Goal: Complete application form

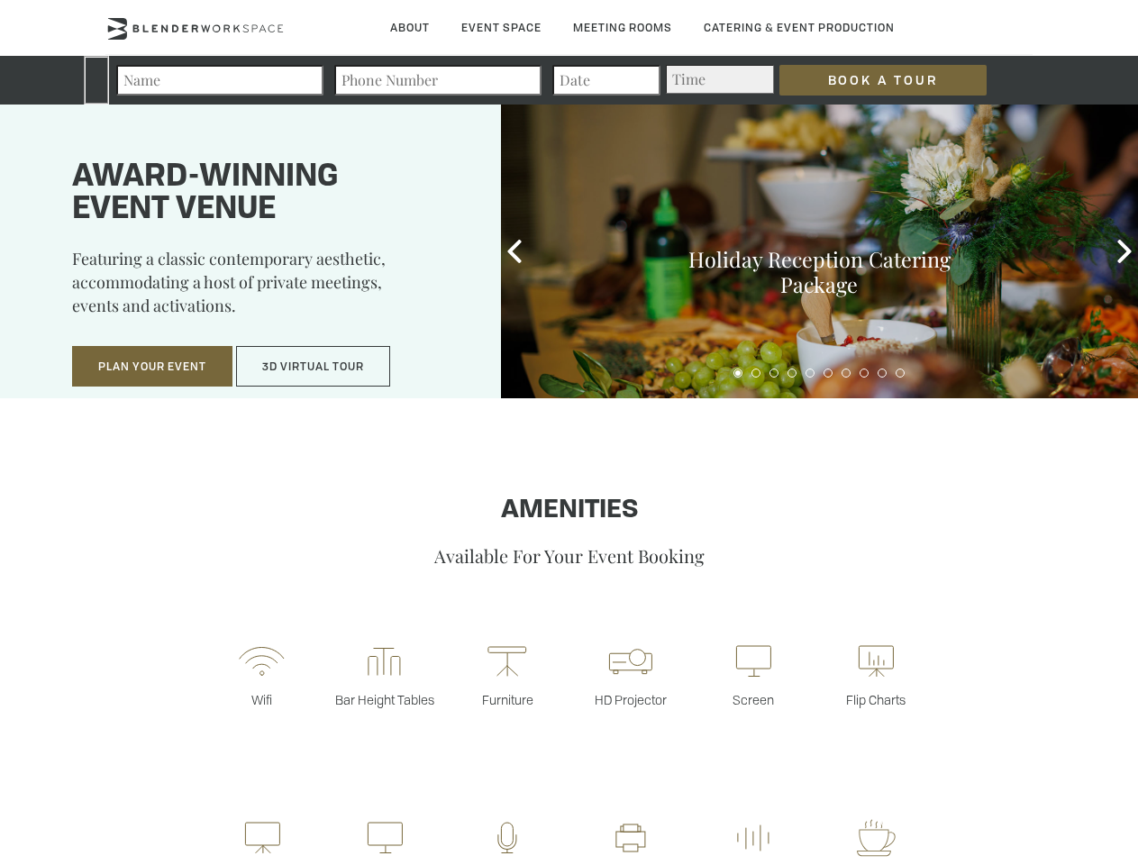
click at [869, 80] on input "Book a Tour" at bounding box center [883, 80] width 207 height 31
click at [152, 367] on button "Plan Your Event" at bounding box center [152, 366] width 160 height 41
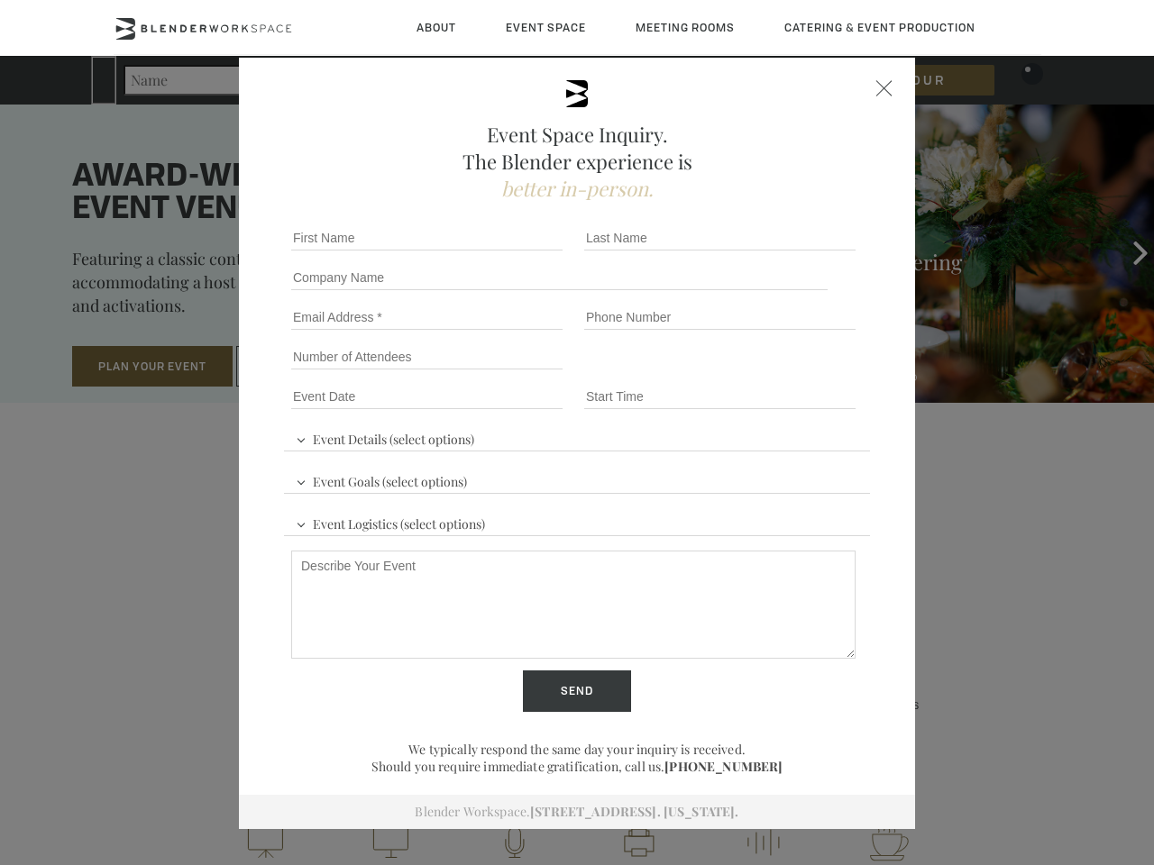
click at [314, 367] on input "Number of Attendees" at bounding box center [426, 356] width 271 height 25
click at [515, 251] on div "First name *" at bounding box center [430, 238] width 293 height 40
click at [1125, 251] on div "Event Space Inquiry. The Blender experience is better in-person. Event Details …" at bounding box center [577, 432] width 1154 height 865
click at [738, 373] on fieldset "Number of Attendees Budget Range" at bounding box center [577, 357] width 586 height 40
click at [756, 373] on fieldset "Number of Attendees Budget Range" at bounding box center [577, 357] width 586 height 40
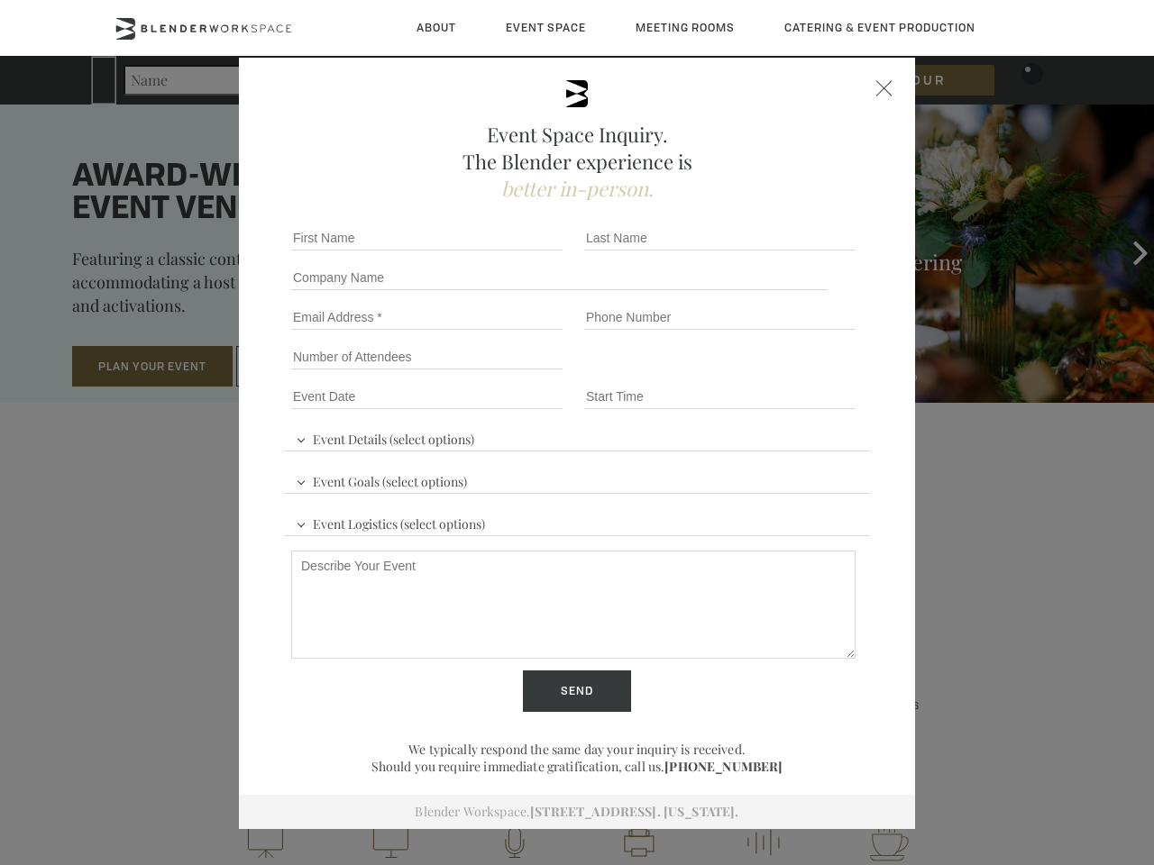
click at [774, 373] on fieldset "Number of Attendees Budget Range" at bounding box center [577, 357] width 586 height 40
click at [792, 373] on fieldset "Number of Attendees Budget Range" at bounding box center [577, 357] width 586 height 40
click at [810, 373] on fieldset "Number of Attendees Budget Range" at bounding box center [577, 357] width 586 height 40
